Goal: Share content

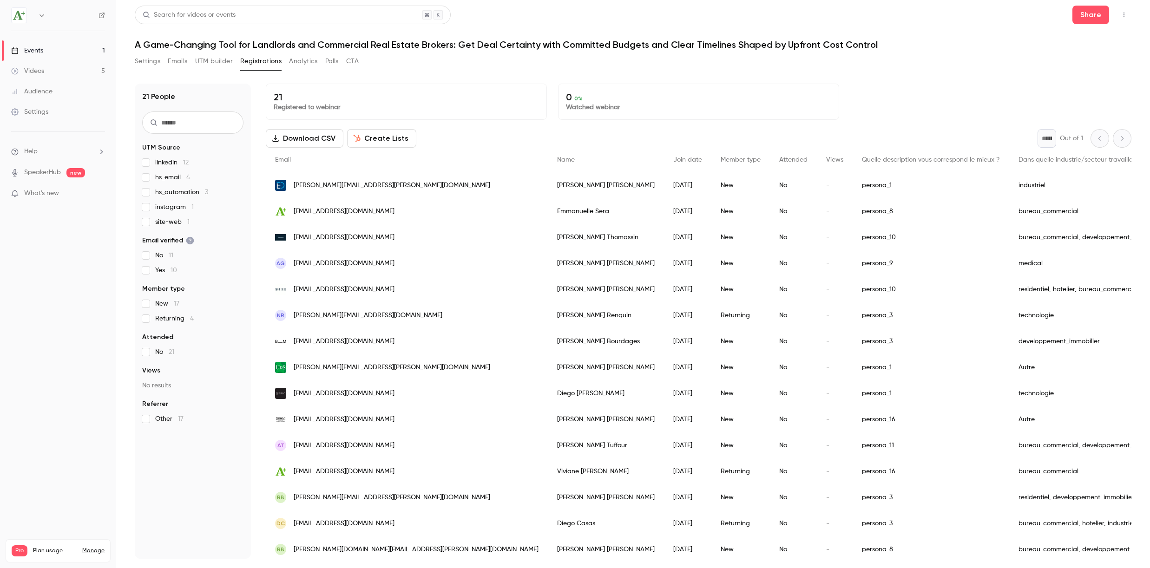
scroll to position [160, 0]
click at [217, 61] on button "UTM builder" at bounding box center [214, 61] width 38 height 15
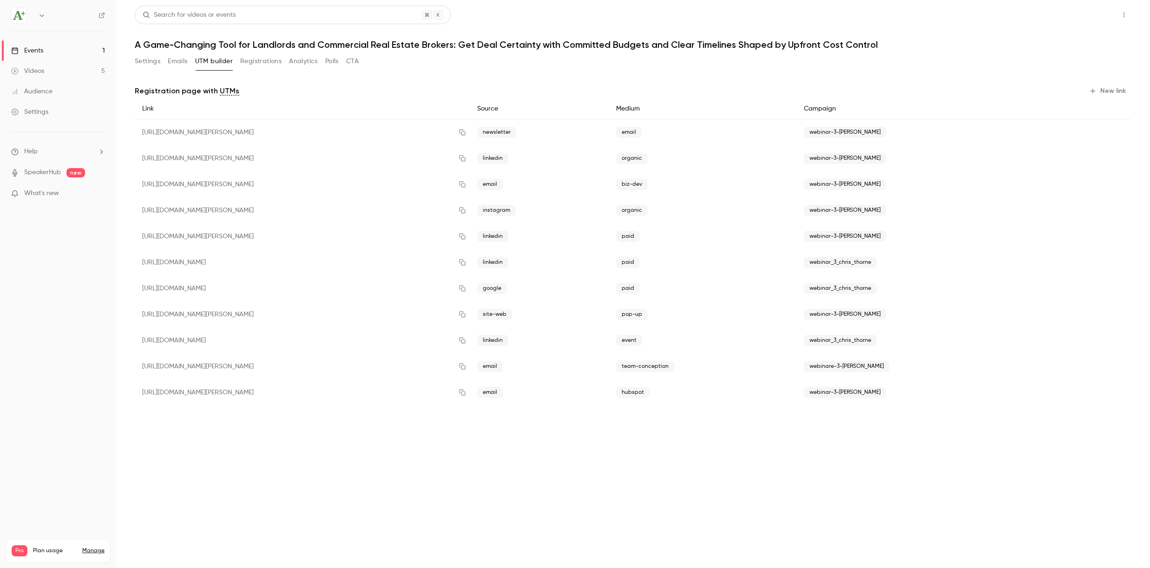
click at [1096, 18] on button "Share" at bounding box center [1090, 15] width 37 height 19
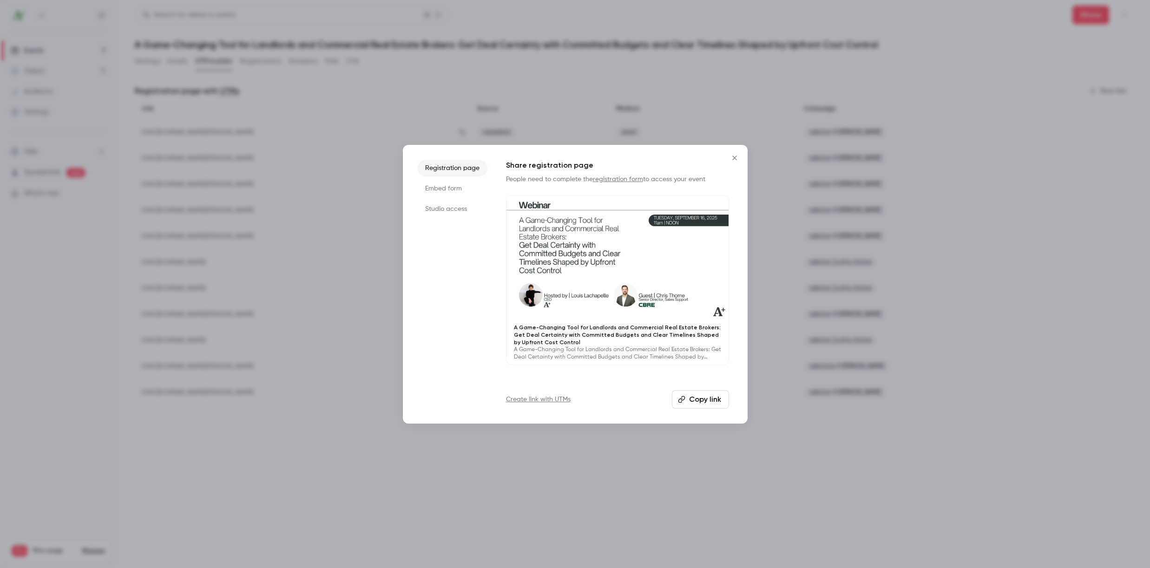
click at [703, 402] on button "Copy link" at bounding box center [700, 399] width 57 height 19
click at [738, 158] on icon "Close" at bounding box center [734, 157] width 11 height 7
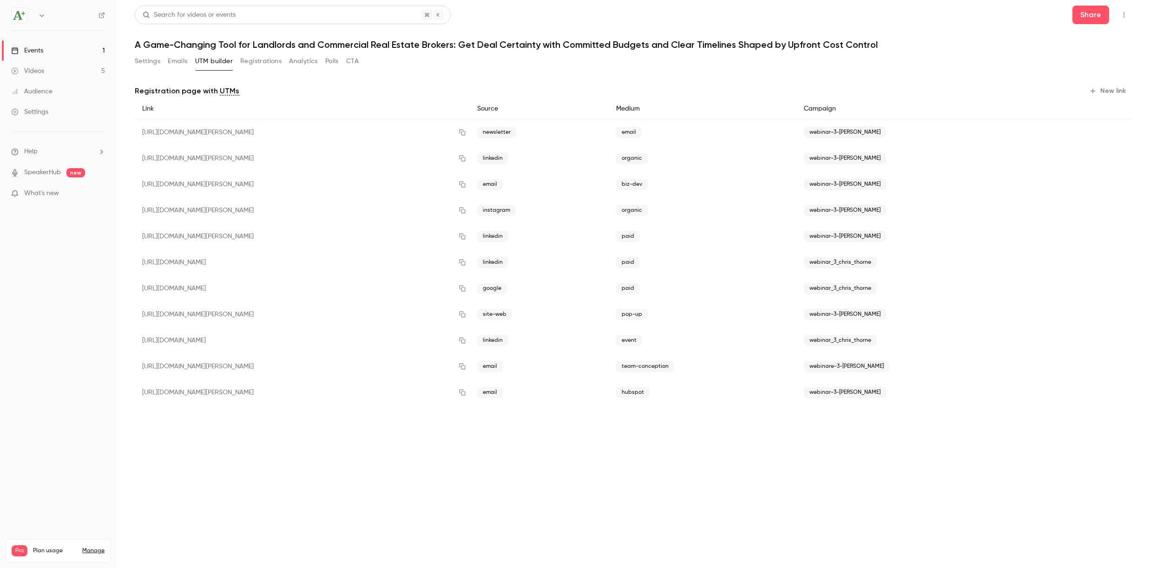
click at [269, 64] on button "Registrations" at bounding box center [260, 61] width 41 height 15
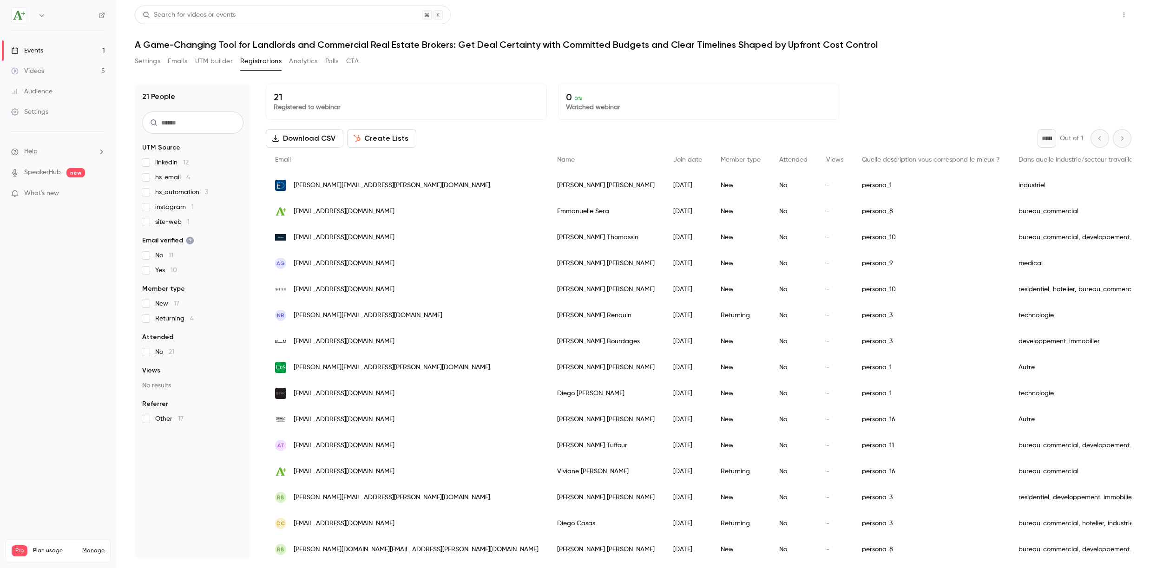
click at [1087, 17] on button "Share" at bounding box center [1090, 15] width 37 height 19
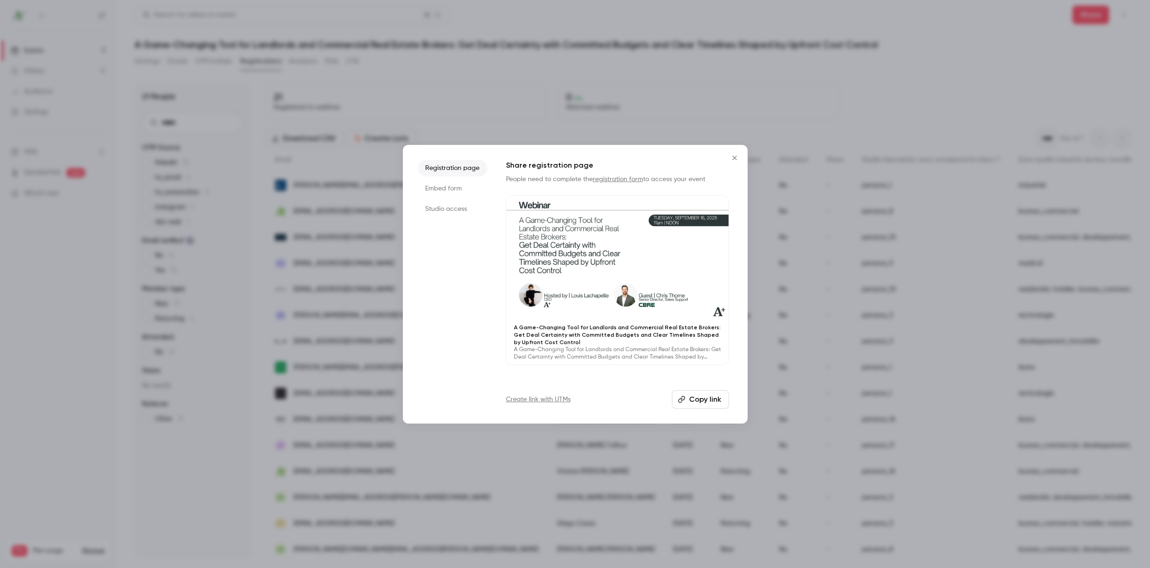
click at [709, 401] on button "Copy link" at bounding box center [700, 399] width 57 height 19
